Goal: Task Accomplishment & Management: Manage account settings

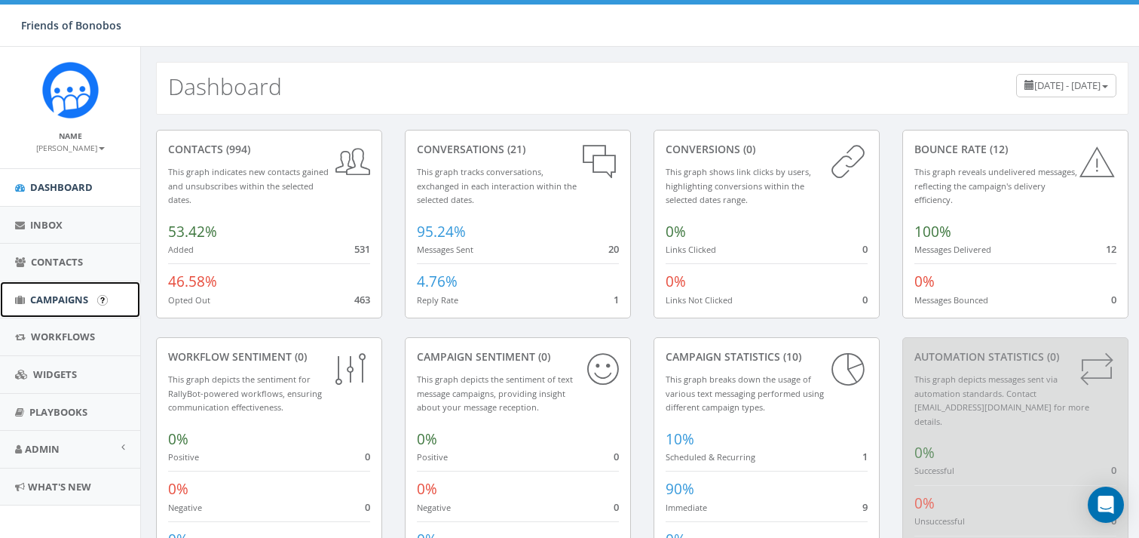
click at [46, 302] on span "Campaigns" at bounding box center [59, 300] width 58 height 14
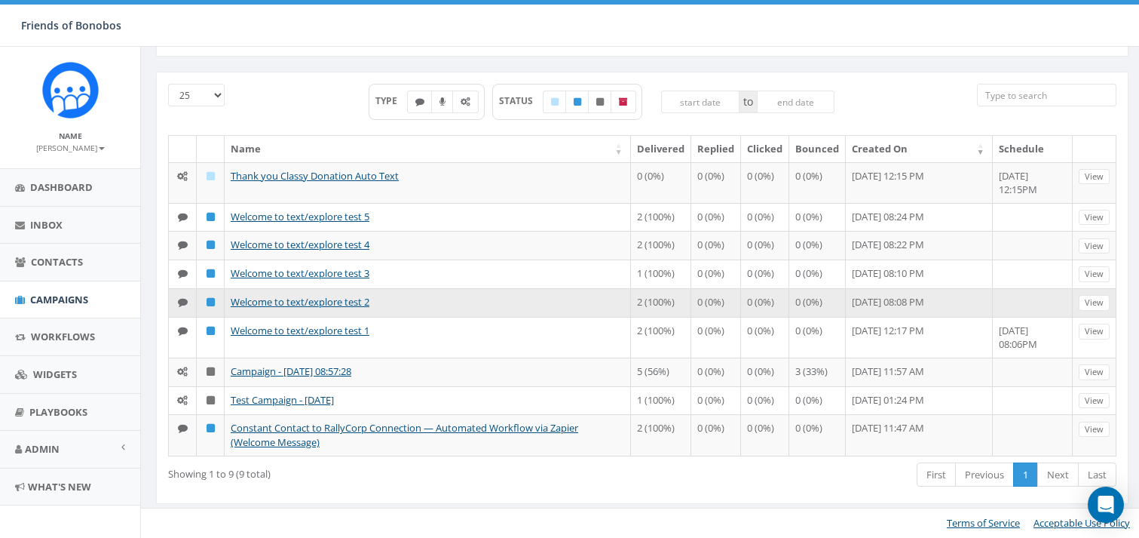
scroll to position [79, 0]
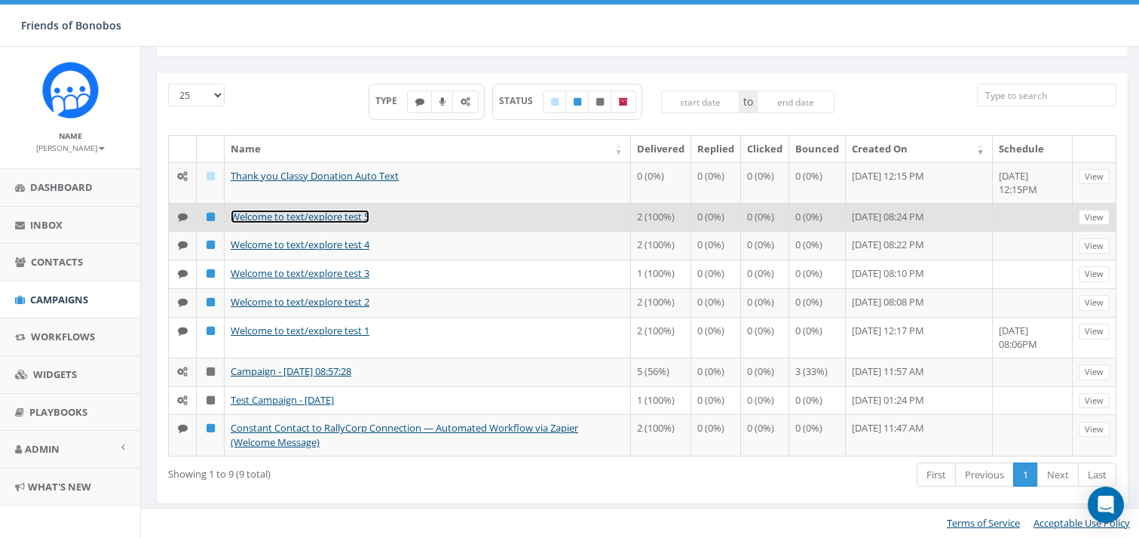
click at [250, 210] on link "Welcome to text/explore test 5" at bounding box center [300, 217] width 139 height 14
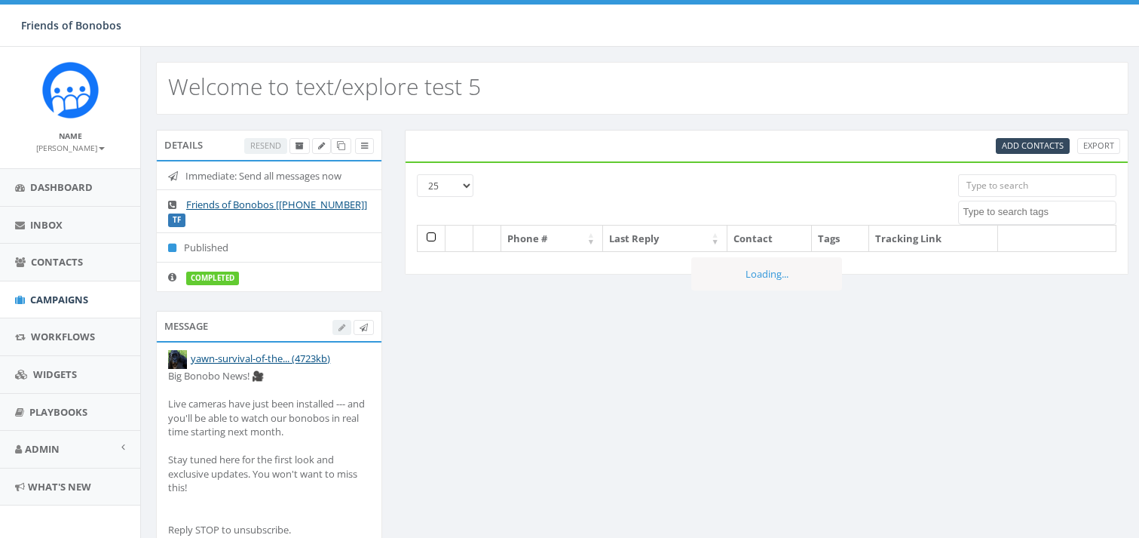
select select
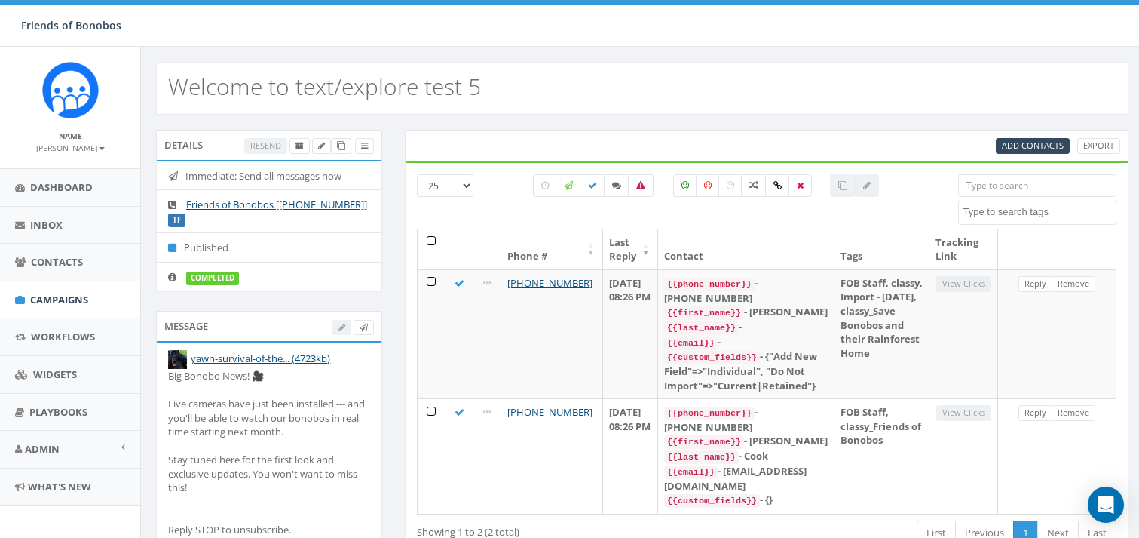
click at [446, 152] on div "Add Contacts Export" at bounding box center [767, 146] width 730 height 16
click at [61, 304] on span "Campaigns" at bounding box center [59, 300] width 58 height 14
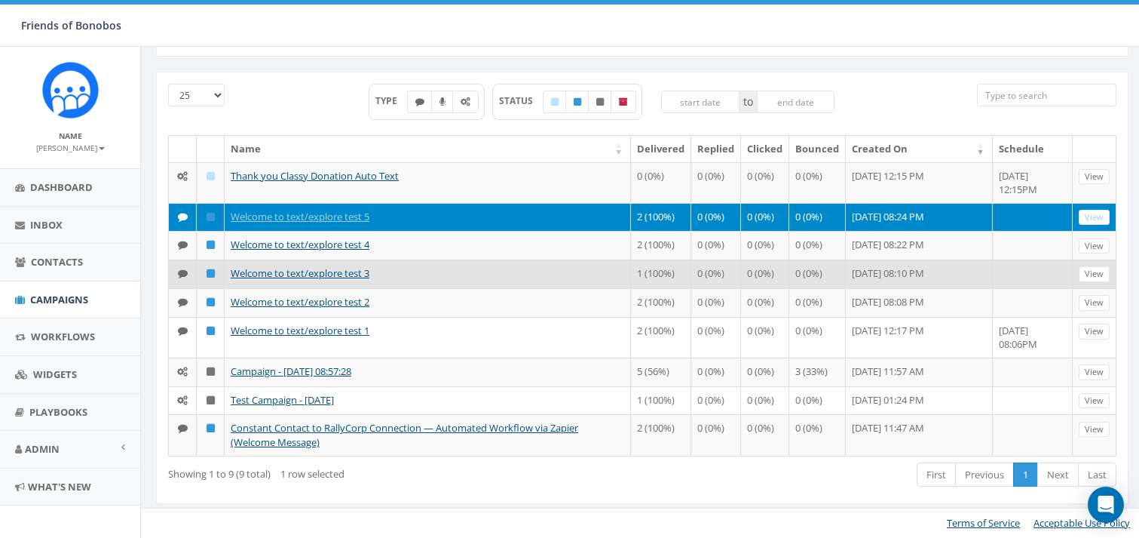
scroll to position [119, 0]
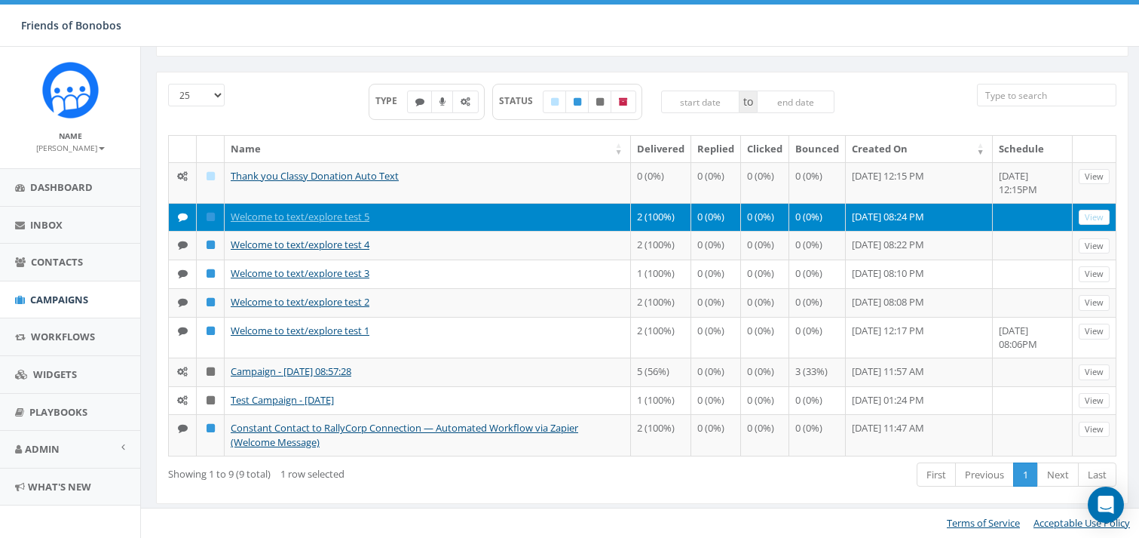
click at [387, 489] on div "Showing 1 to 9 (9 total) 1 row selected First Previous 1 Next Last" at bounding box center [642, 476] width 971 height 31
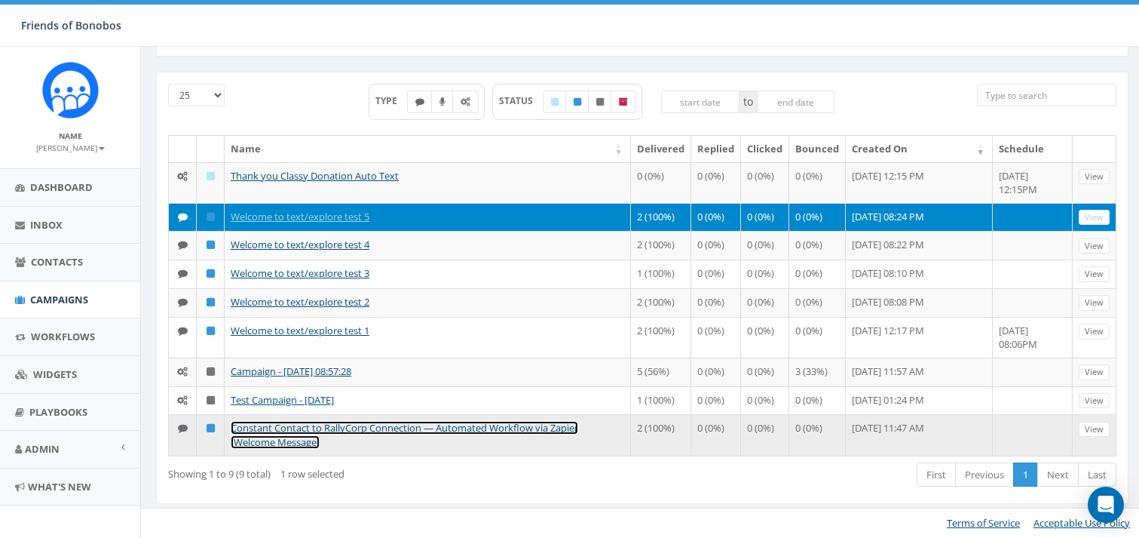
click at [569, 431] on link "Constant Contact to RallyCorp Connection — Automated Workflow via Zapier (Welco…" at bounding box center [405, 435] width 348 height 28
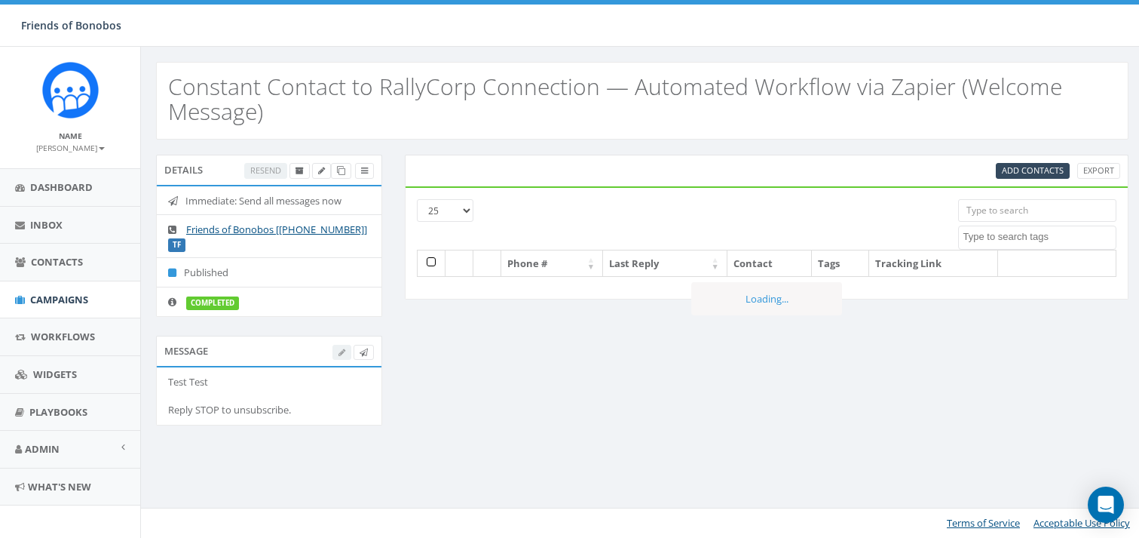
select select
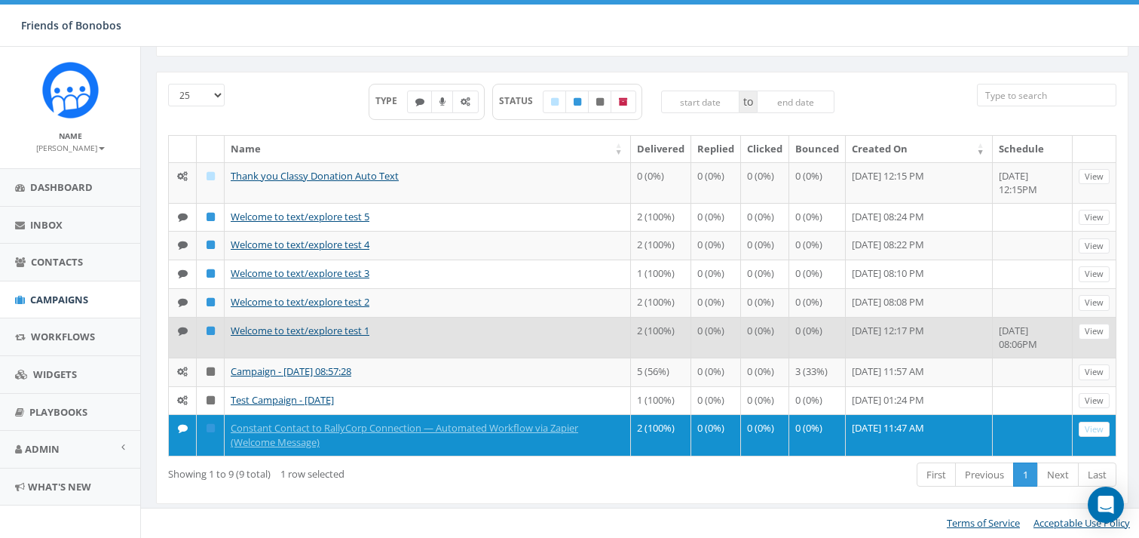
scroll to position [95, 0]
